Goal: Information Seeking & Learning: Compare options

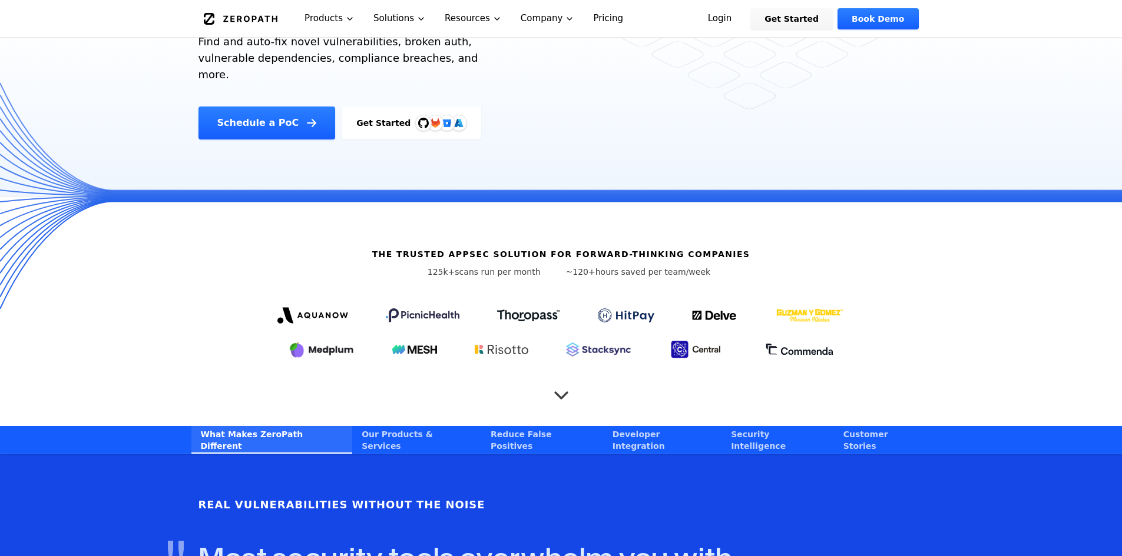
scroll to position [294, 0]
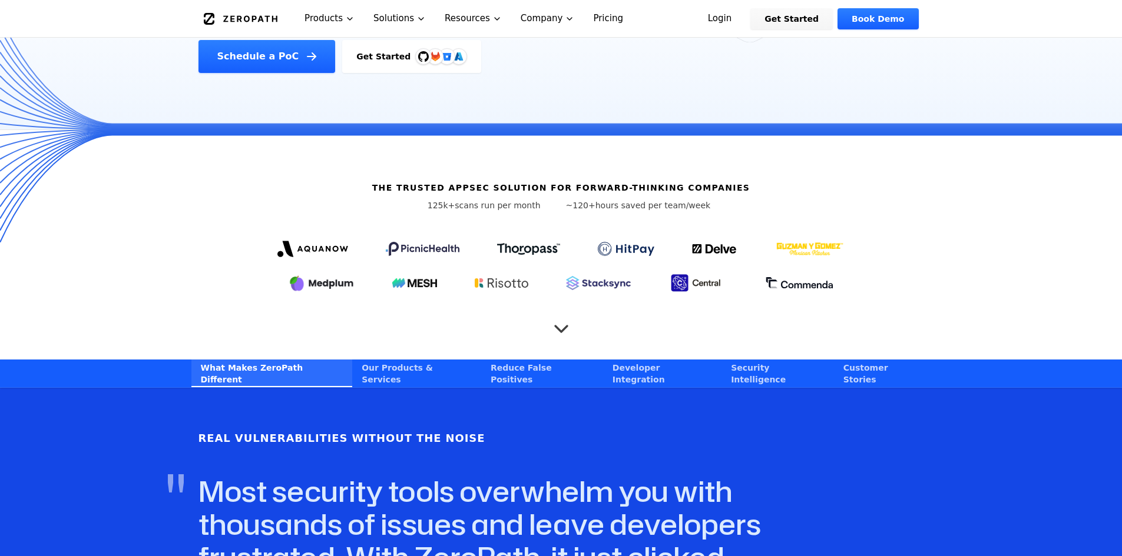
click at [547, 300] on div "The Trusted AppSec solution for forward-thinking companies 125k+ scans run per …" at bounding box center [561, 245] width 754 height 230
click at [561, 320] on icon "Scroll to next section" at bounding box center [561, 323] width 12 height 6
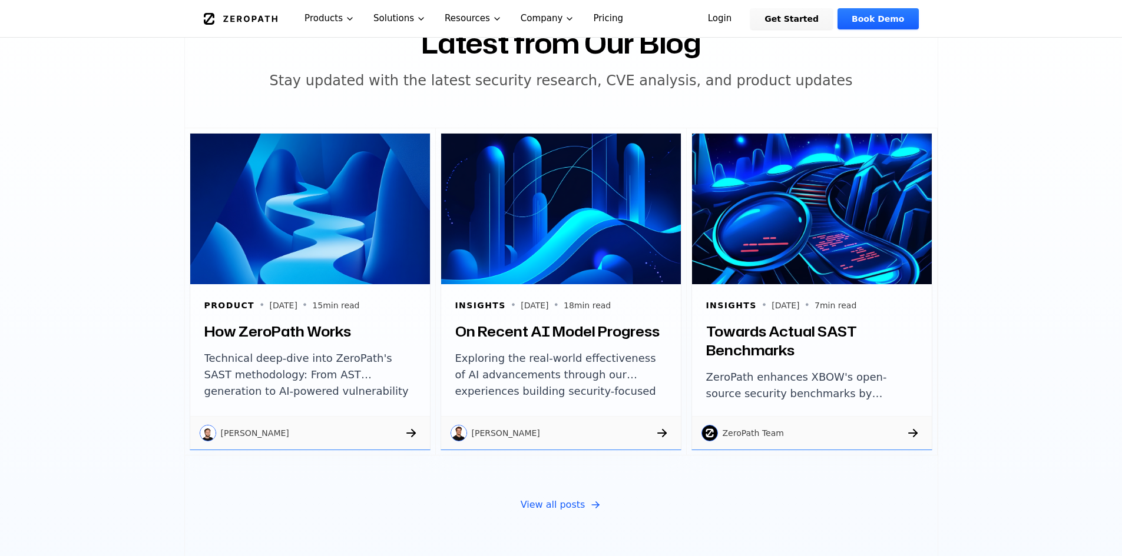
scroll to position [4258, 0]
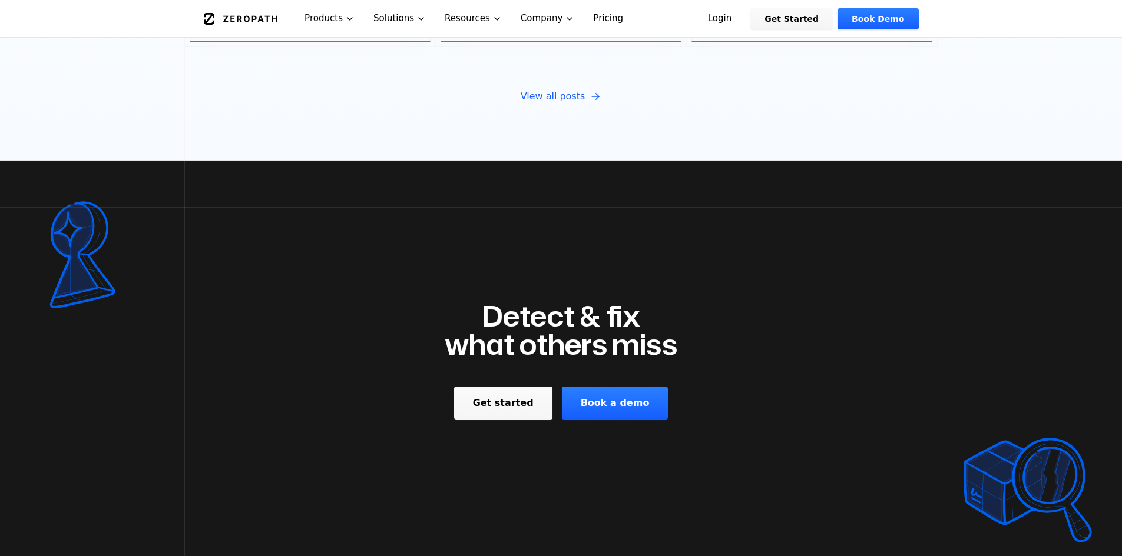
click at [589, 23] on link "Pricing" at bounding box center [608, 18] width 49 height 37
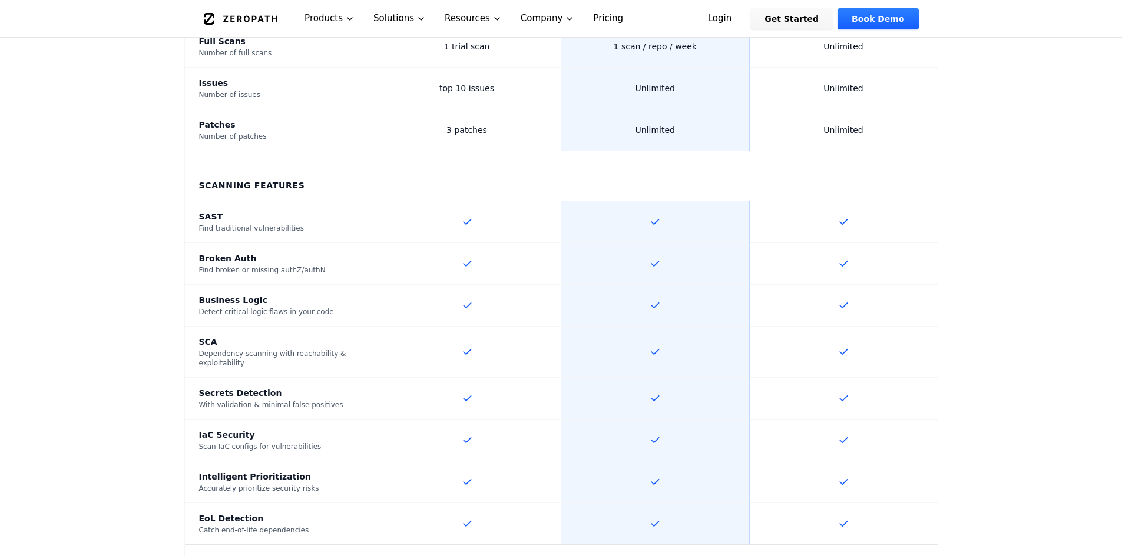
scroll to position [471, 0]
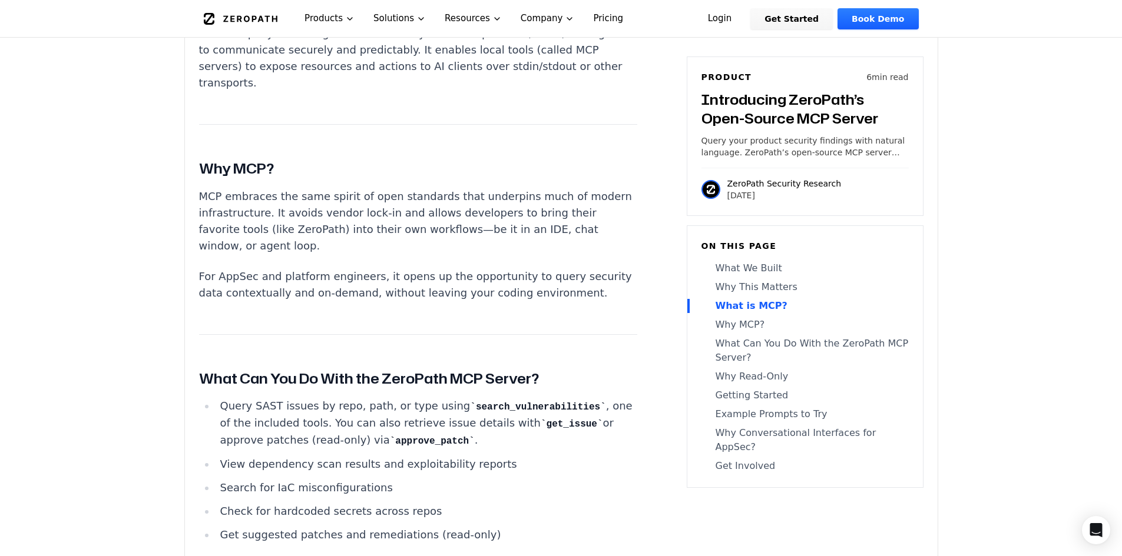
scroll to position [1708, 0]
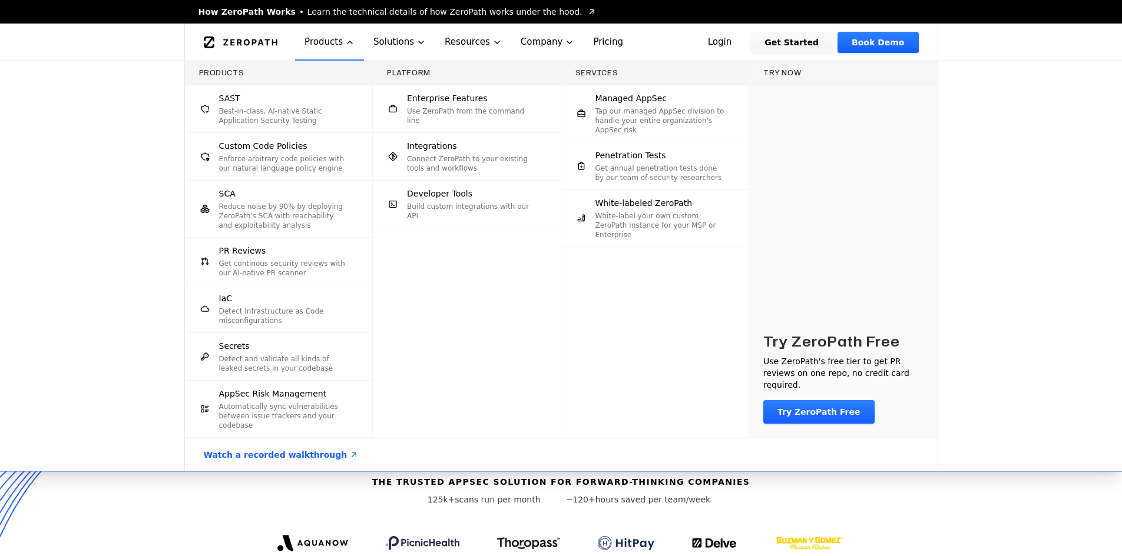
click at [244, 221] on p "Reduce noise by 90% by deploying ZeroPath's SCA with reachability and exploitab…" at bounding box center [284, 216] width 130 height 28
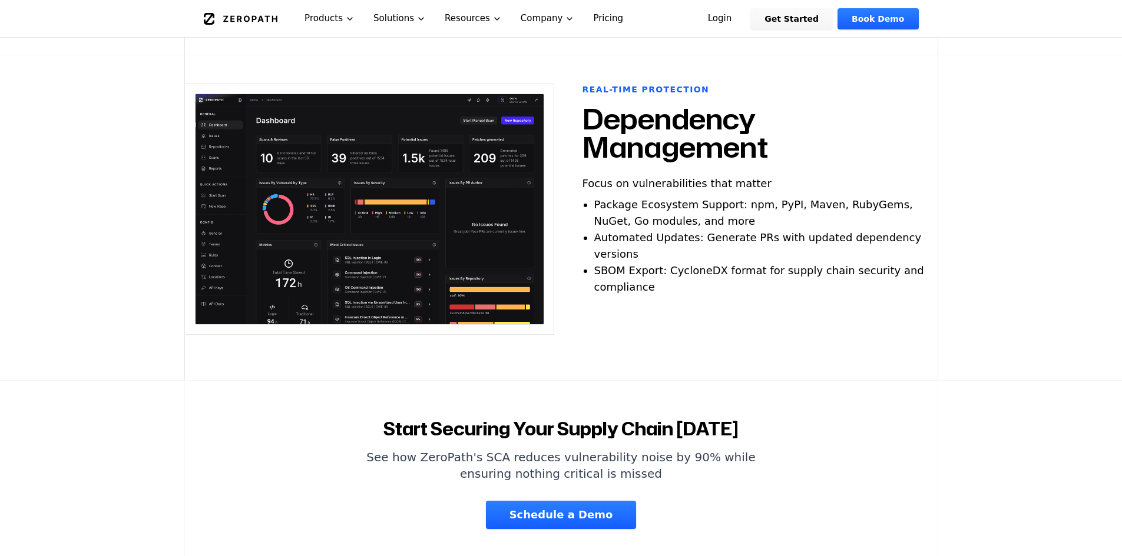
scroll to position [1295, 0]
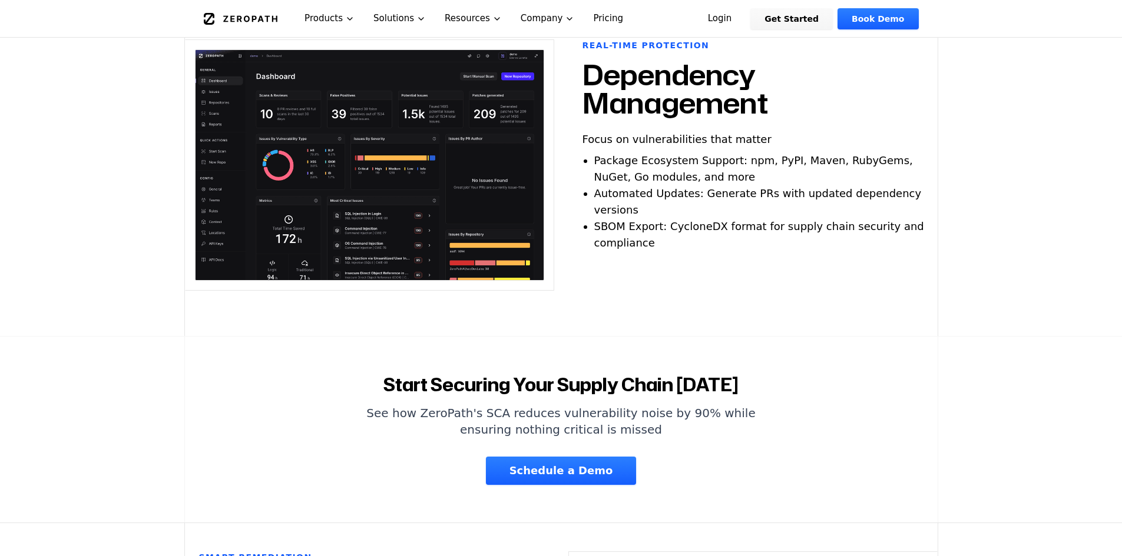
click at [584, 19] on link "Pricing" at bounding box center [608, 18] width 49 height 37
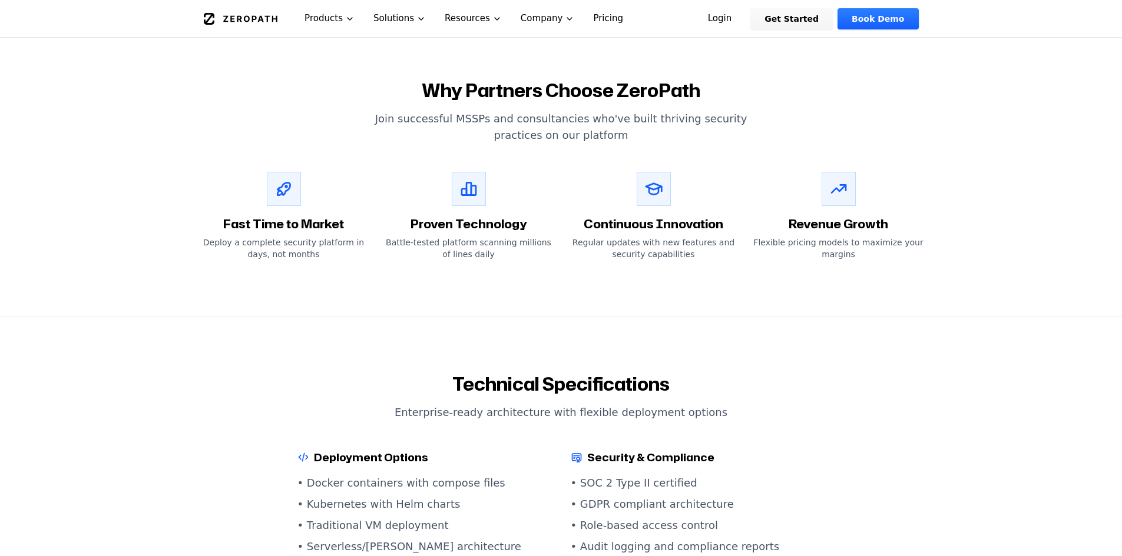
scroll to position [1001, 0]
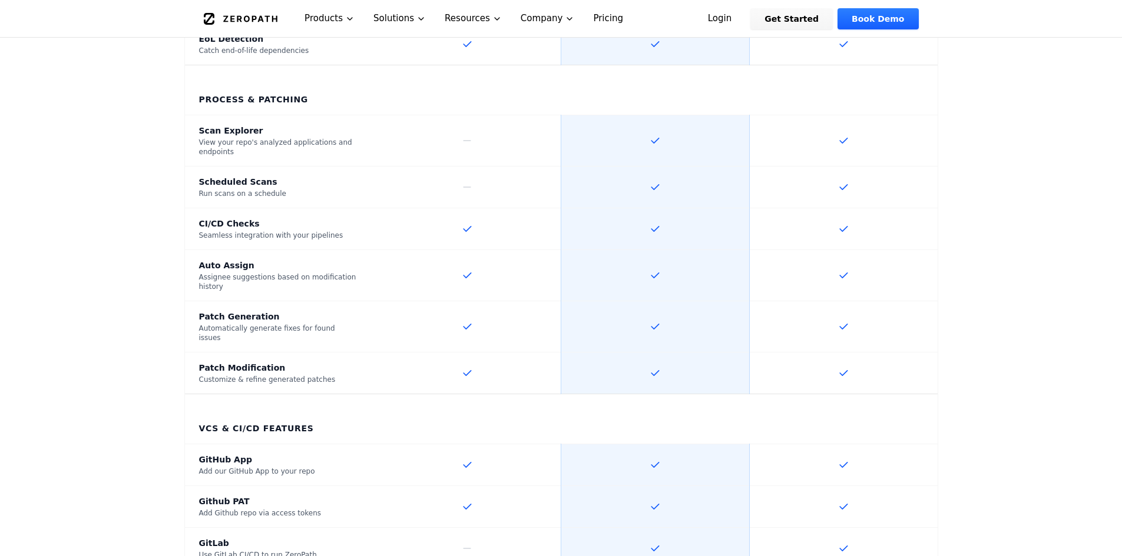
scroll to position [1178, 0]
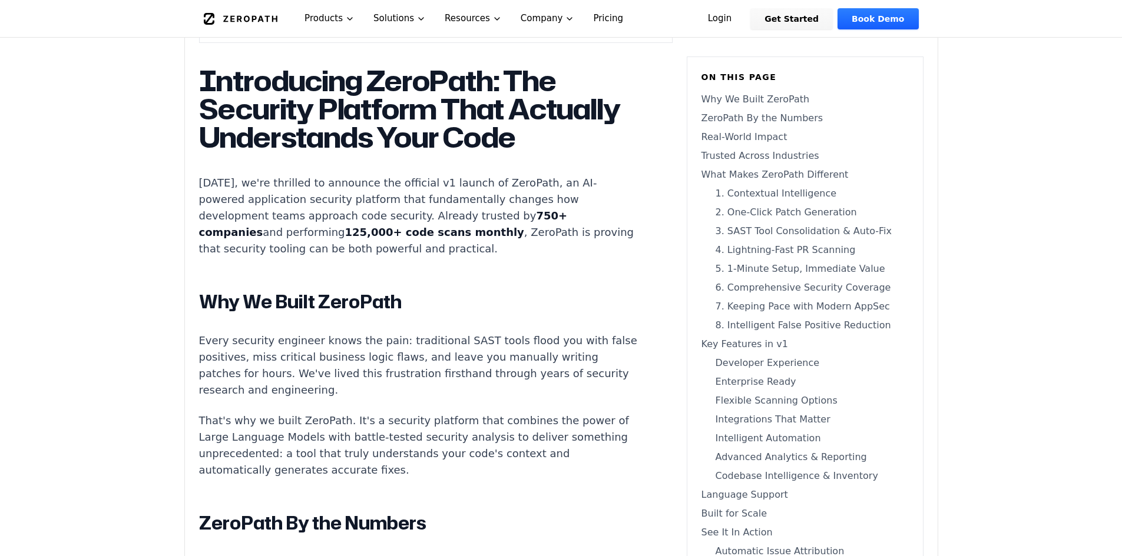
scroll to position [648, 0]
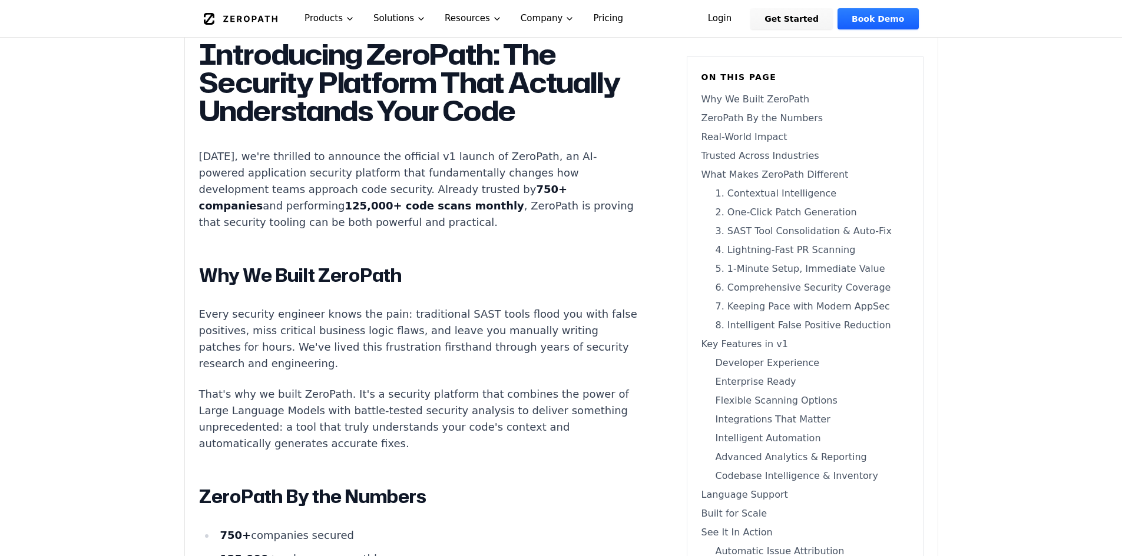
click at [502, 212] on strong "750+ companies" at bounding box center [383, 197] width 369 height 29
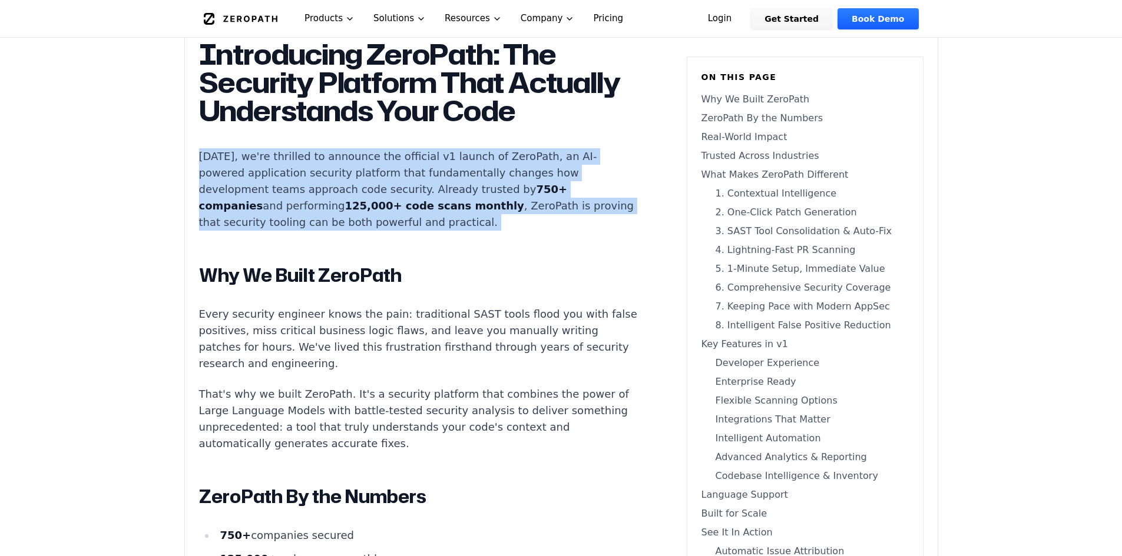
click at [502, 231] on p "[DATE], we're thrilled to announce the official v1 launch of ZeroPath, an AI-po…" at bounding box center [418, 189] width 438 height 82
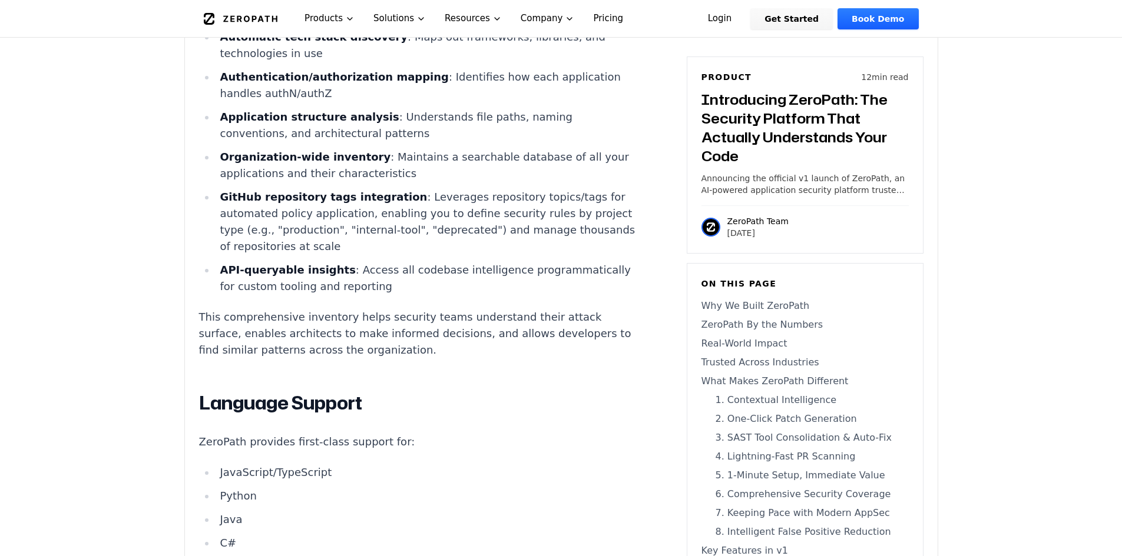
scroll to position [5830, 0]
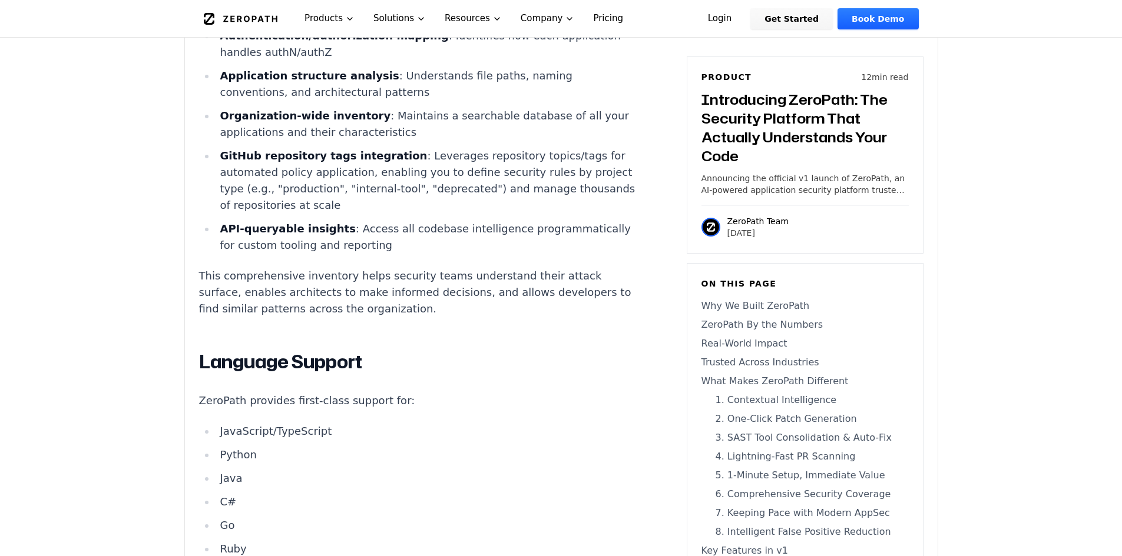
click at [591, 21] on link "Pricing" at bounding box center [608, 18] width 49 height 37
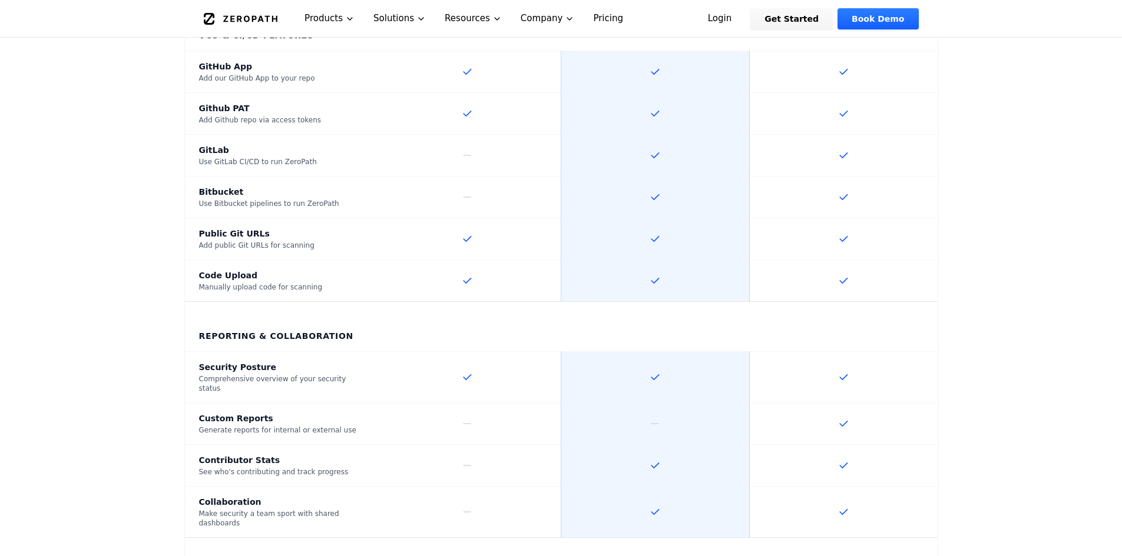
scroll to position [1413, 0]
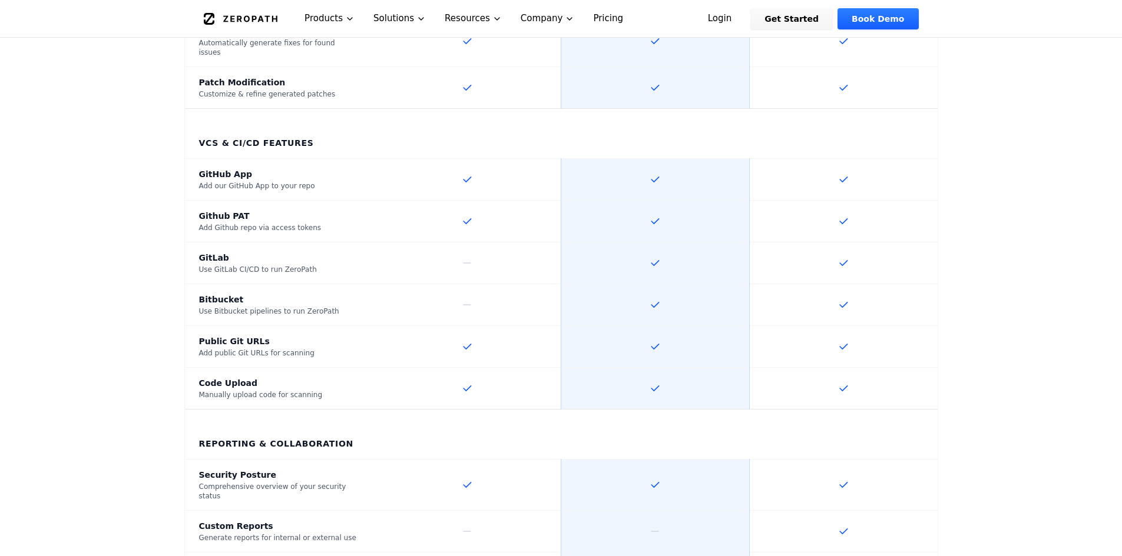
click at [208, 109] on th "VCS & CI/CD Features" at bounding box center [561, 134] width 753 height 50
drag, startPoint x: 208, startPoint y: 89, endPoint x: 167, endPoint y: 107, distance: 45.6
click at [206, 109] on th "VCS & CI/CD Features" at bounding box center [561, 134] width 753 height 50
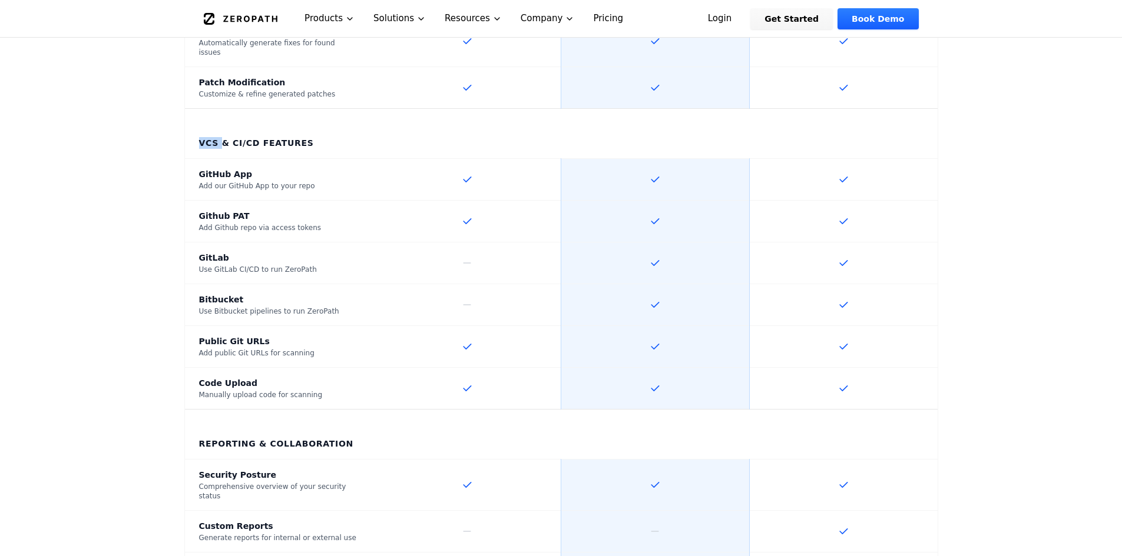
click at [206, 109] on th "VCS & CI/CD Features" at bounding box center [561, 134] width 753 height 50
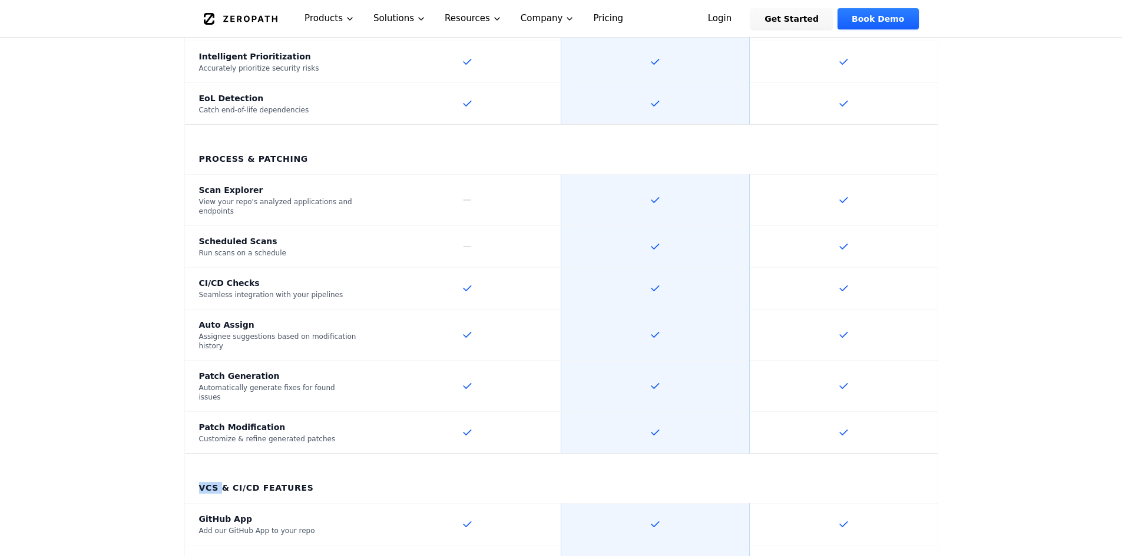
scroll to position [1060, 0]
